Goal: Task Accomplishment & Management: Use online tool/utility

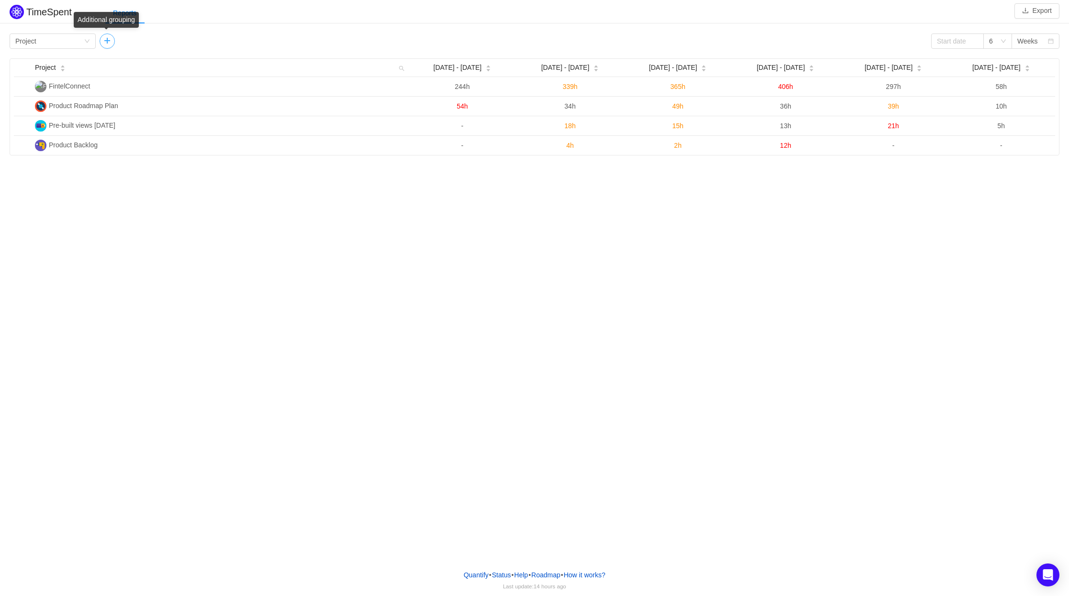
click at [102, 41] on button "button" at bounding box center [107, 41] width 15 height 15
click at [80, 43] on div "Group by Project" at bounding box center [49, 41] width 68 height 14
click at [38, 118] on li "Person" at bounding box center [53, 121] width 86 height 15
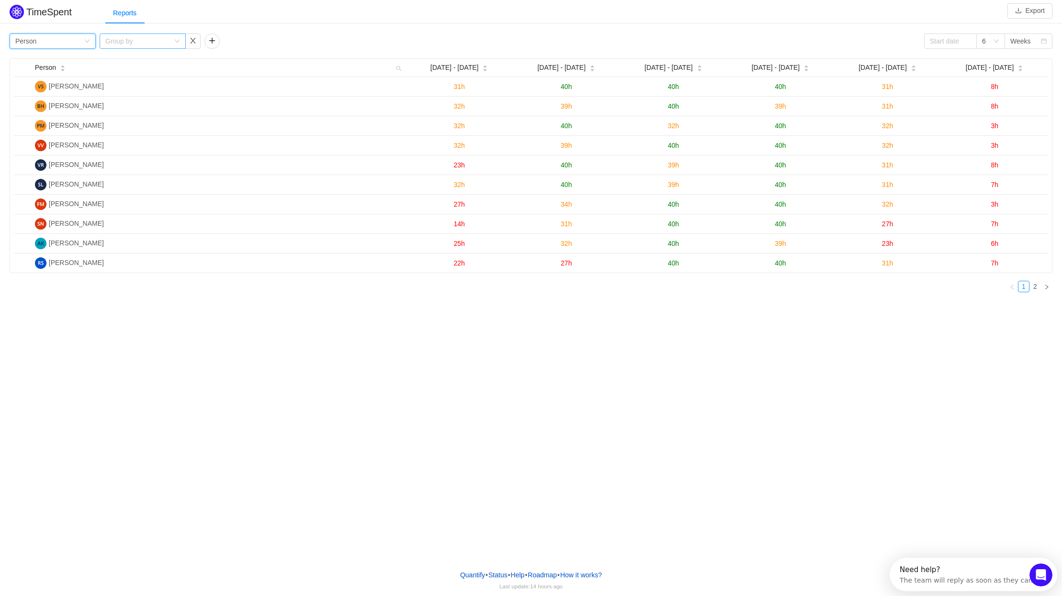
click at [157, 41] on div "Group by" at bounding box center [137, 41] width 64 height 10
click at [139, 73] on li "Project" at bounding box center [143, 75] width 86 height 15
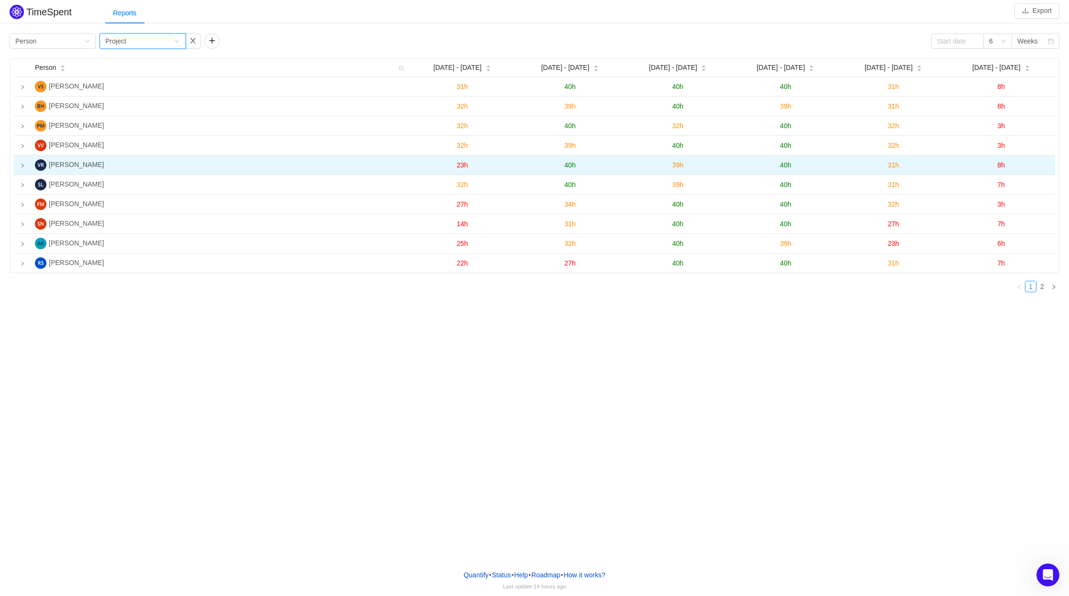
click at [22, 167] on icon "icon: right" at bounding box center [23, 166] width 2 height 4
click at [192, 38] on button "button" at bounding box center [192, 41] width 15 height 15
click at [110, 40] on button "button" at bounding box center [107, 41] width 15 height 15
click at [150, 39] on div "Group by Project" at bounding box center [139, 41] width 68 height 14
click at [132, 118] on li "Epic" at bounding box center [143, 121] width 86 height 15
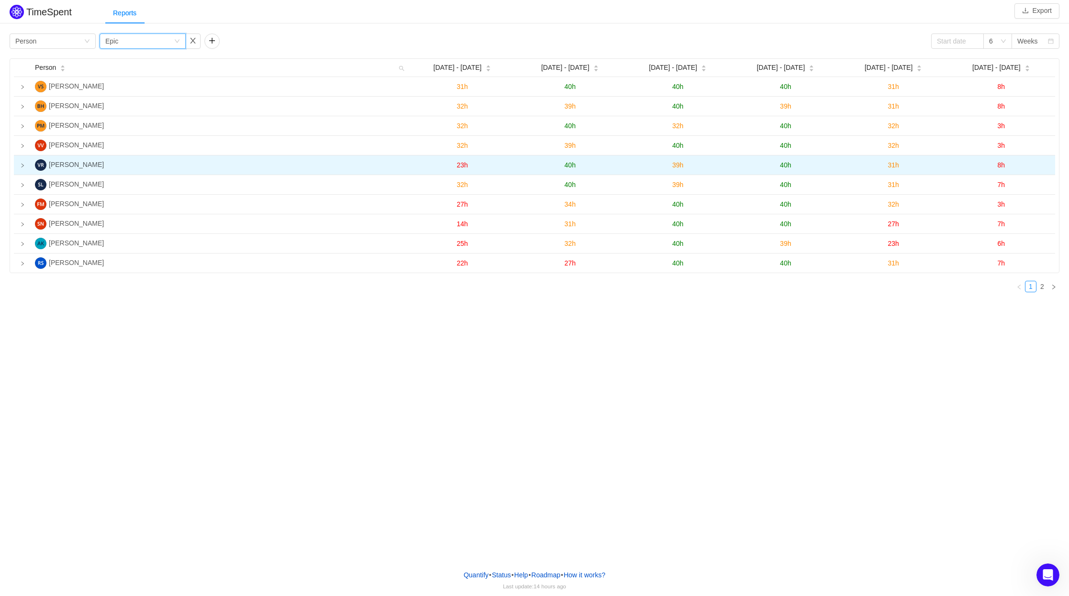
click at [20, 168] on icon "icon: right" at bounding box center [22, 165] width 5 height 5
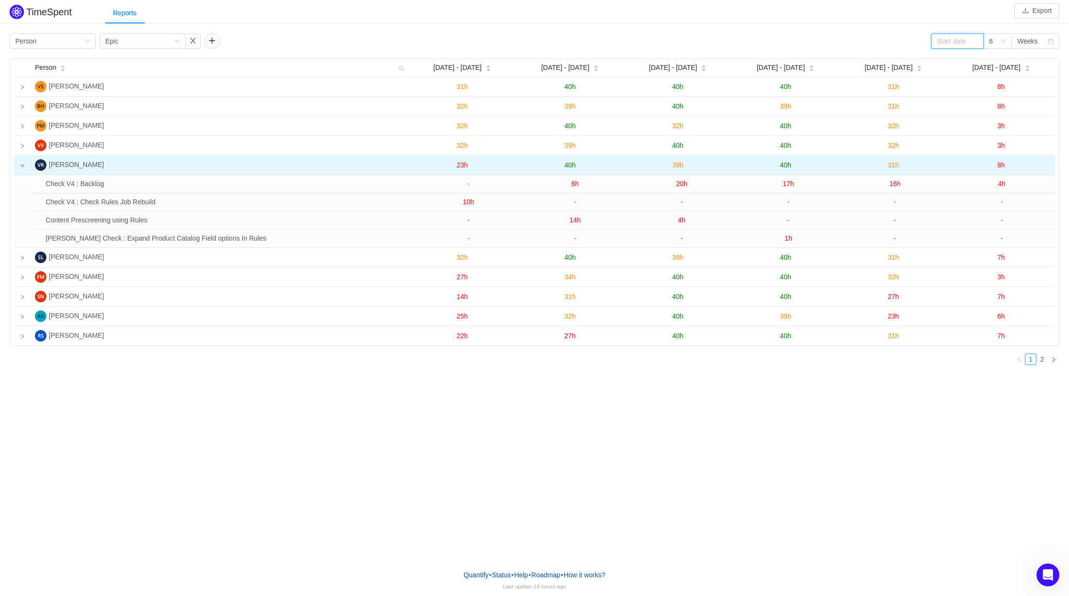
click at [954, 41] on input at bounding box center [957, 41] width 53 height 15
click at [950, 43] on link at bounding box center [949, 42] width 9 height 19
click at [974, 78] on div "1" at bounding box center [975, 76] width 11 height 11
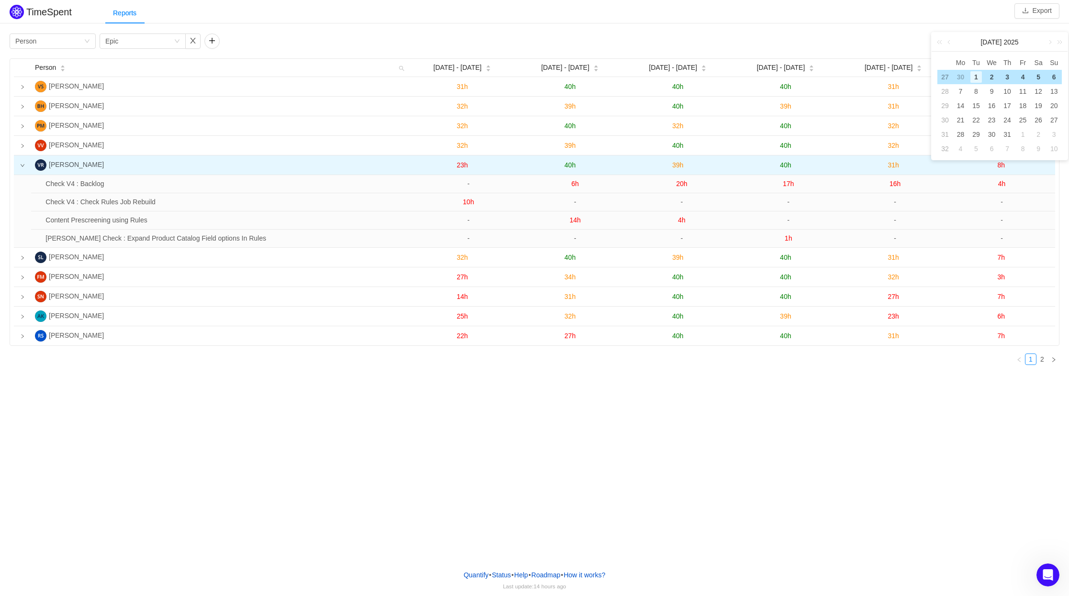
type input "[DATE]"
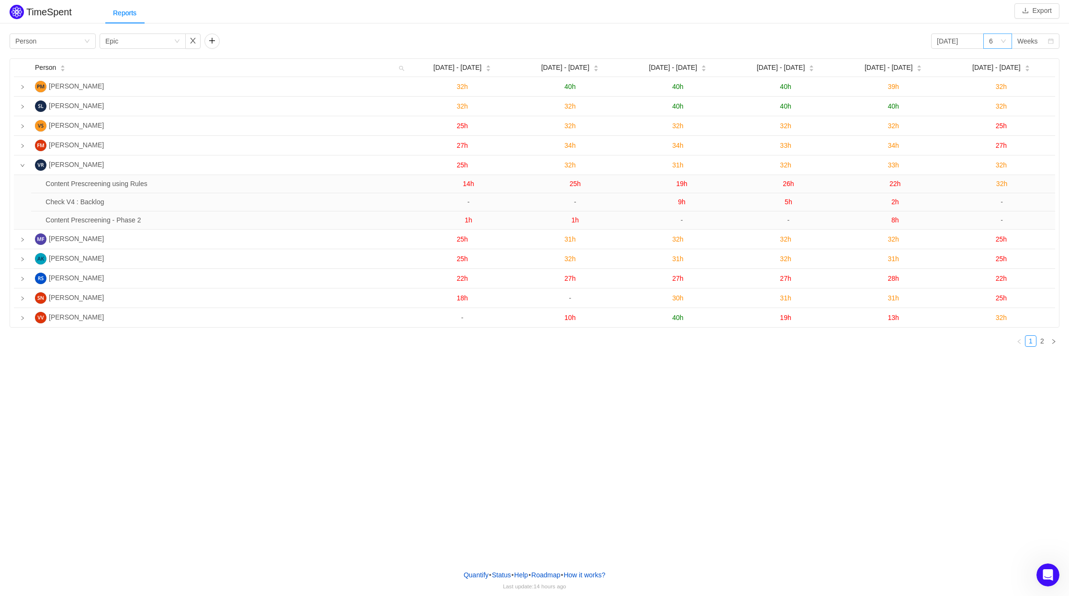
click at [1000, 45] on div "6" at bounding box center [997, 41] width 29 height 15
click at [997, 76] on li "3" at bounding box center [997, 75] width 29 height 15
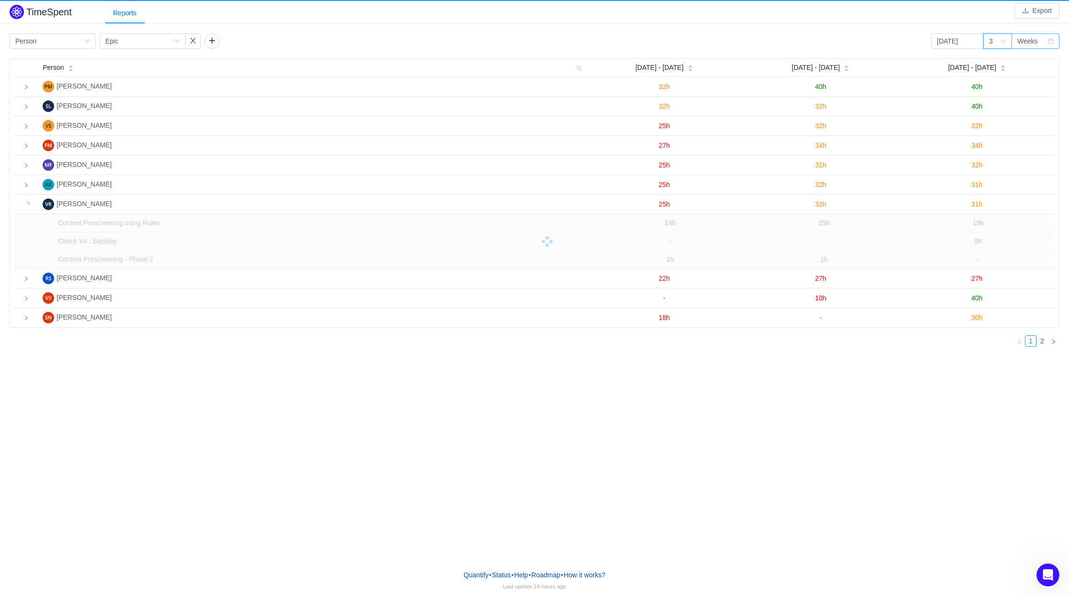
click at [1032, 40] on div "Weeks" at bounding box center [1027, 41] width 21 height 14
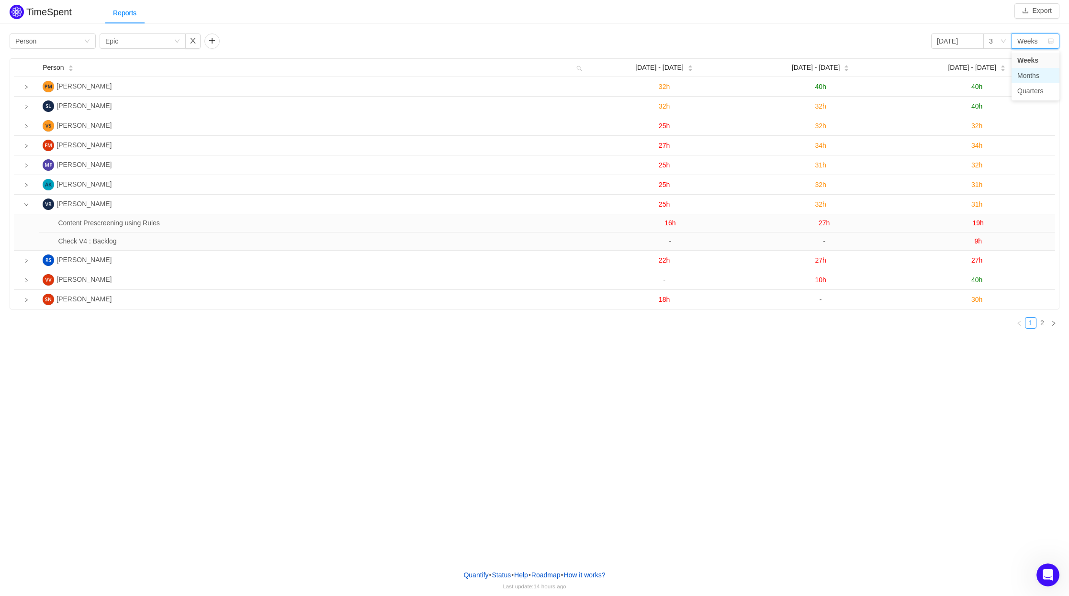
click at [1027, 78] on li "Months" at bounding box center [1035, 75] width 48 height 15
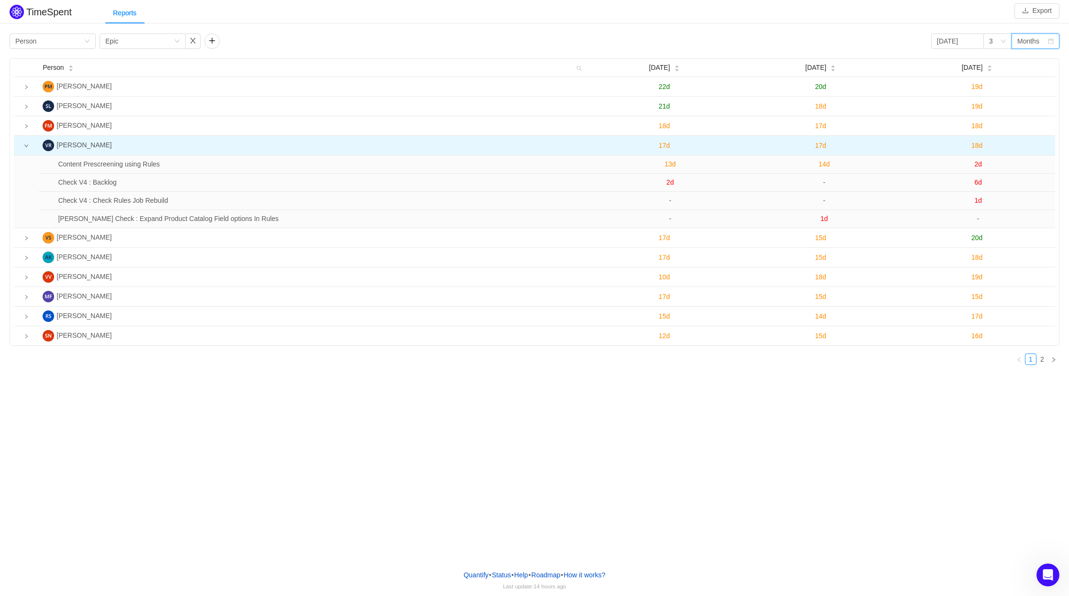
click at [28, 147] on icon "icon: down" at bounding box center [26, 146] width 5 height 5
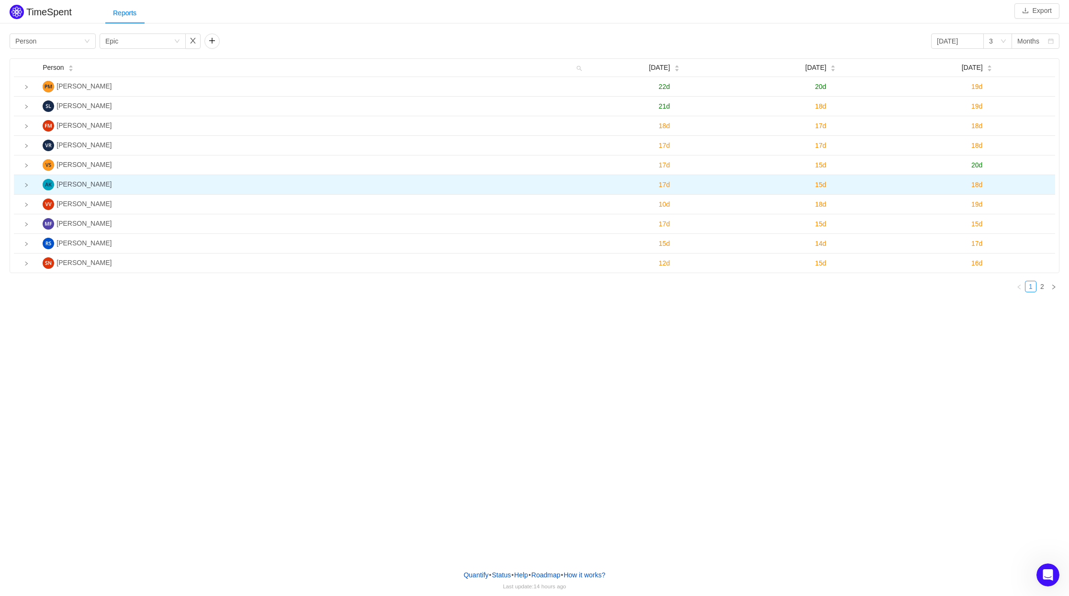
click at [24, 185] on icon "icon: right" at bounding box center [26, 185] width 5 height 5
